Goal: Information Seeking & Learning: Learn about a topic

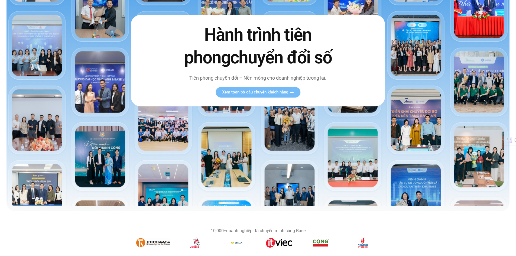
click at [97, 82] on img at bounding box center [258, 58] width 503 height 296
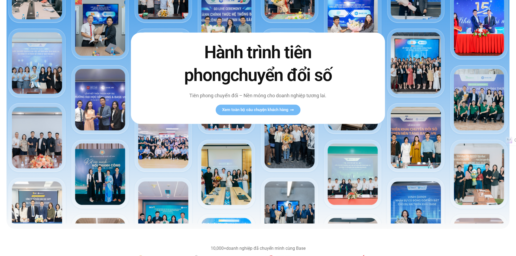
scroll to position [81, 0]
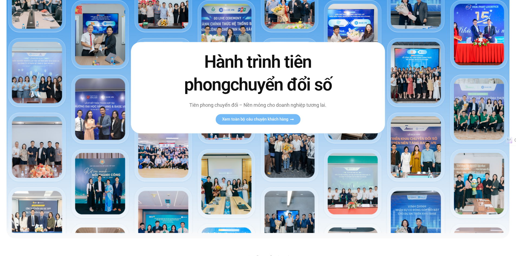
click at [101, 108] on img at bounding box center [258, 85] width 503 height 296
click at [336, 145] on img at bounding box center [258, 85] width 503 height 296
click at [272, 120] on span "Xem toàn bộ câu chuyện khách hàng" at bounding box center [255, 119] width 66 height 4
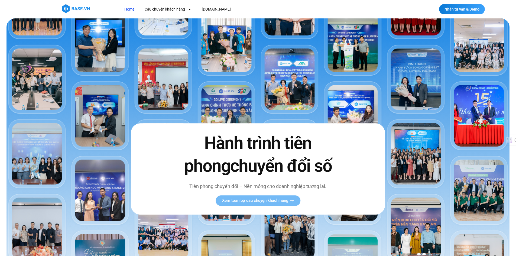
click at [166, 93] on img at bounding box center [258, 166] width 503 height 296
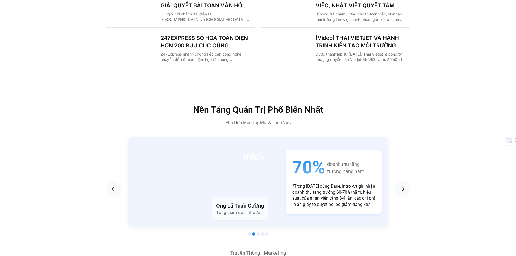
scroll to position [895, 0]
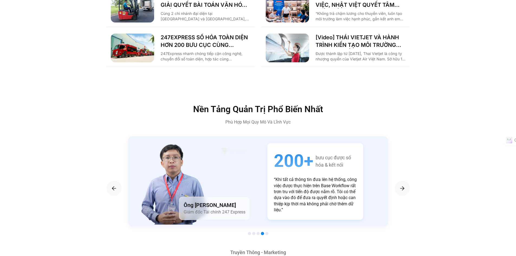
click at [280, 177] on p "“Khi tất cả thông tin đưa lên hệ thống, công việc được thực hiện trên Base Work…" at bounding box center [315, 195] width 83 height 36
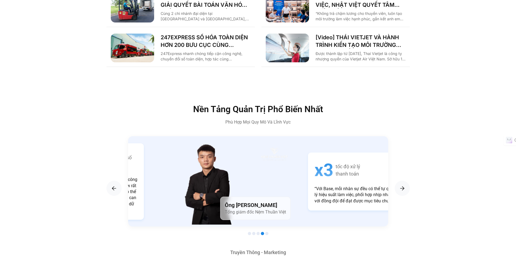
click at [113, 169] on section "Ông [PERSON_NAME] Tổng giám đốc Boston Pharma 180% tốc độ xử lí quy trình “Trướ…" at bounding box center [259, 186] width 304 height 101
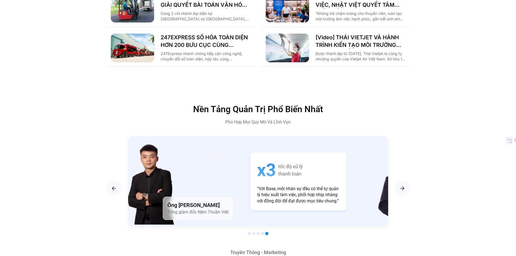
click at [251, 166] on div "x3 tốc độ xử lý thanh toán “Với Base, mỗi nhân sự đều có thể tự quản lý hiệu su…" at bounding box center [299, 182] width 96 height 58
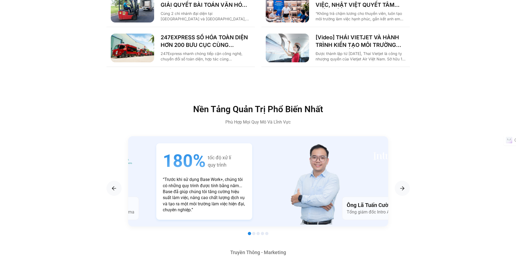
click at [212, 177] on p "“Trước khi sử dụng Base Work+, chúng tôi có những quy trình được tính bằng năm.…" at bounding box center [204, 195] width 83 height 36
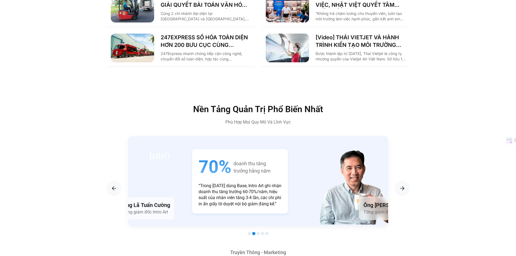
click at [203, 171] on div "70% doanh thu tăng trưởng hằng năm “Trong [DATE] dùng Base, Intro Art ghi nhận …" at bounding box center [240, 181] width 96 height 64
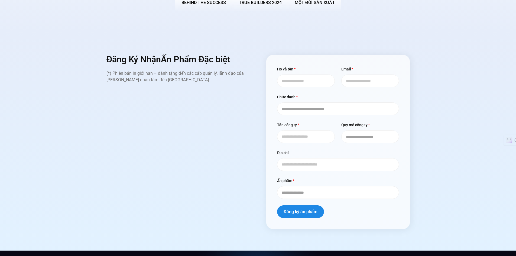
scroll to position [2250, 0]
